Goal: Transaction & Acquisition: Purchase product/service

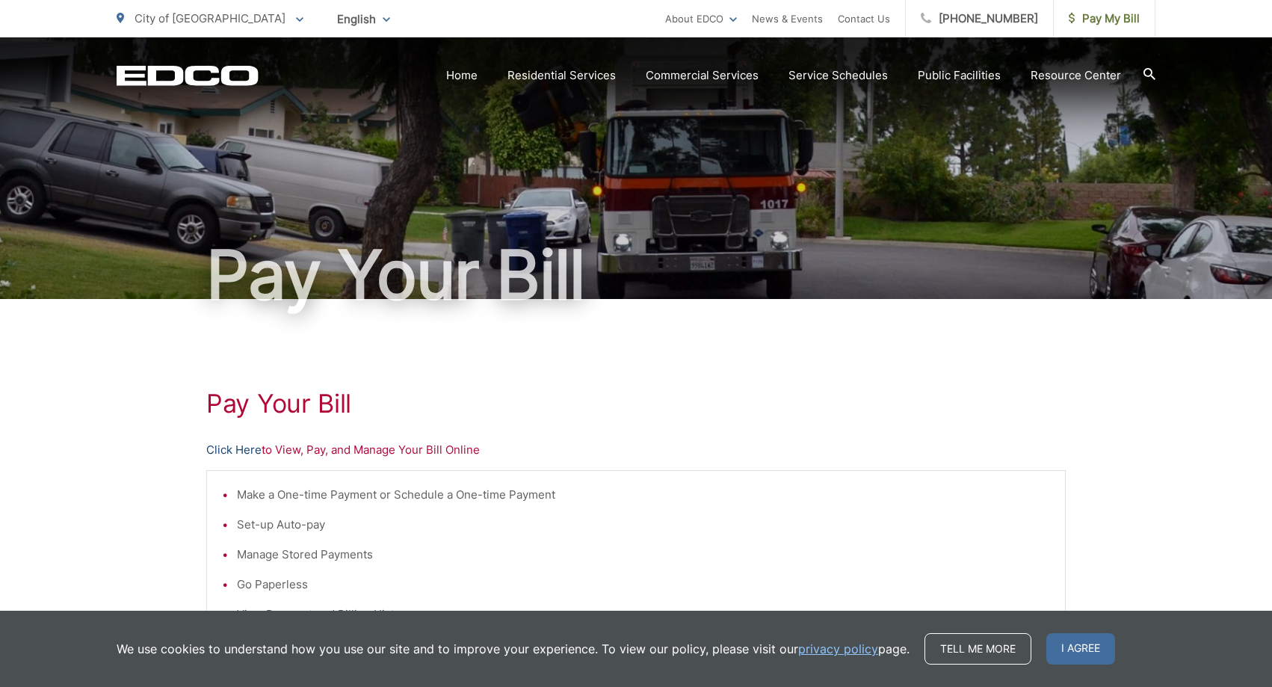
click at [247, 457] on link "Click Here" at bounding box center [233, 450] width 55 height 18
click at [229, 449] on link "Click Here" at bounding box center [233, 450] width 55 height 18
